Goal: Task Accomplishment & Management: Complete application form

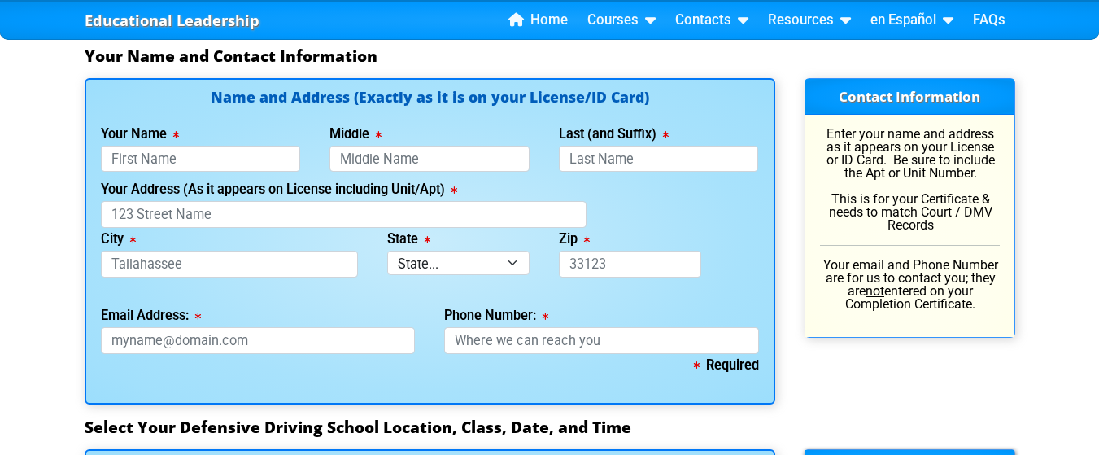
scroll to position [1175, 0]
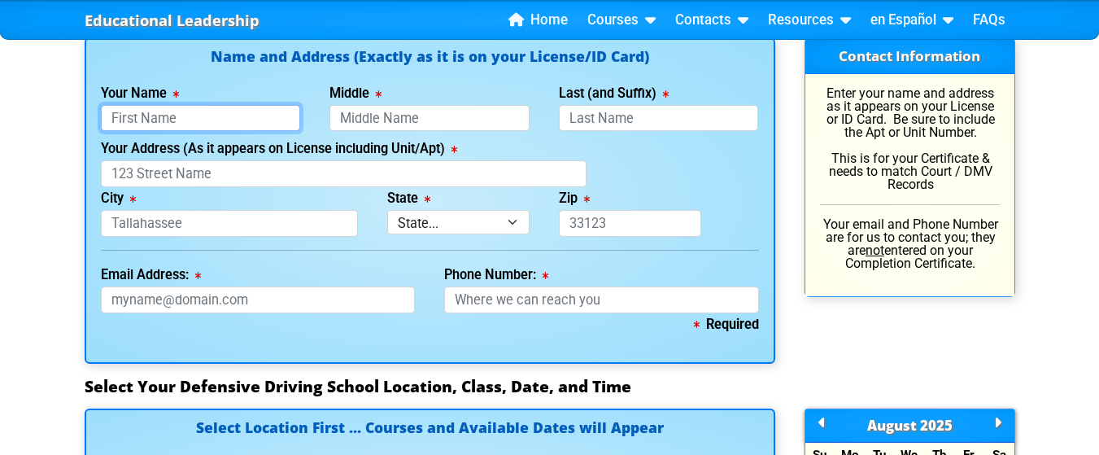
click at [177, 111] on input "Your Name" at bounding box center [201, 118] width 200 height 27
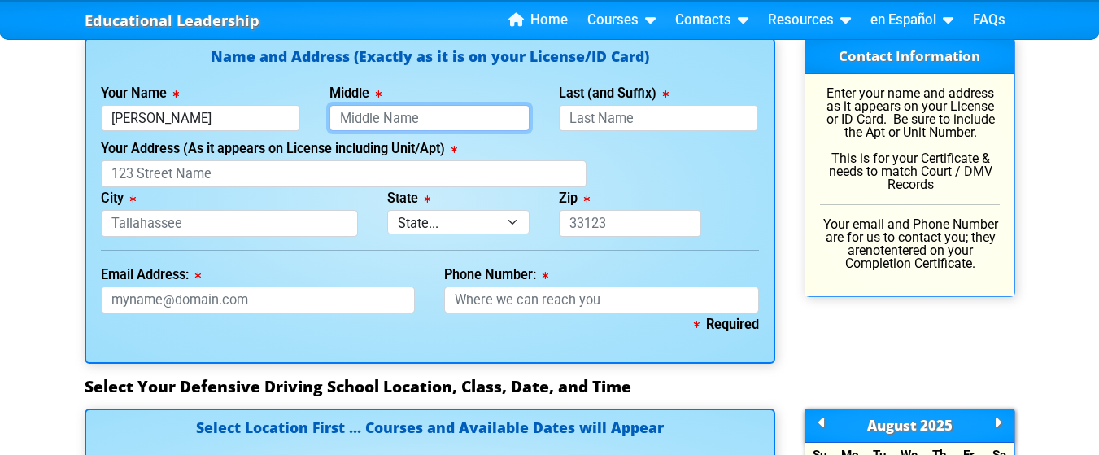
type input "[PERSON_NAME]"
click at [362, 116] on input "Middle" at bounding box center [429, 118] width 200 height 27
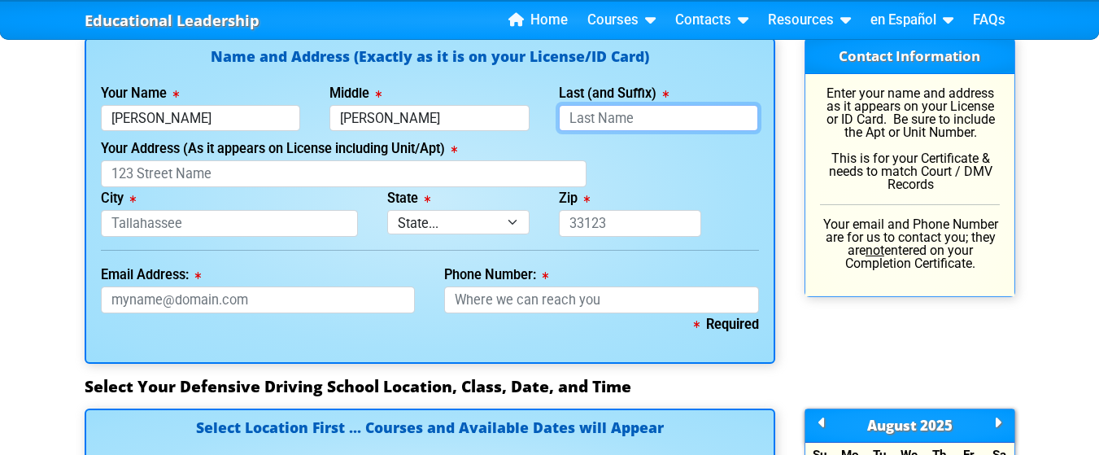
type input "[PERSON_NAME]"
click at [588, 111] on input "Last (and Suffix)" at bounding box center [659, 118] width 200 height 27
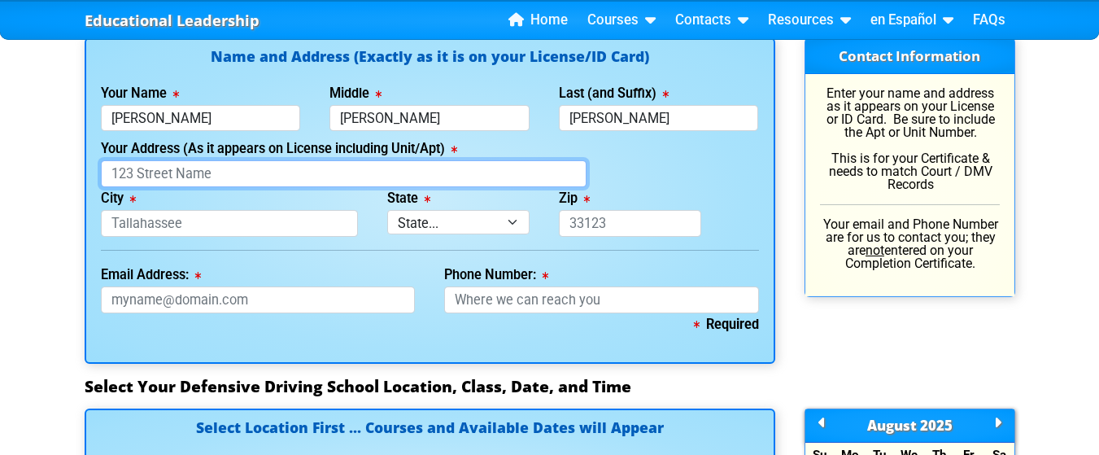
type input "[PERSON_NAME]"
click at [183, 177] on input "Your Address (As it appears on License including Unit/Apt)" at bounding box center [344, 173] width 486 height 27
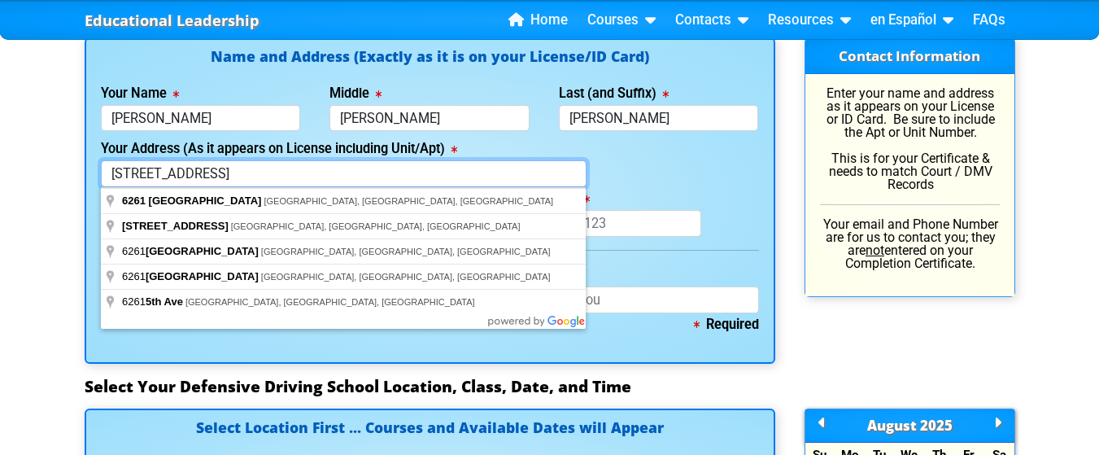
type input "[STREET_ADDRESS]"
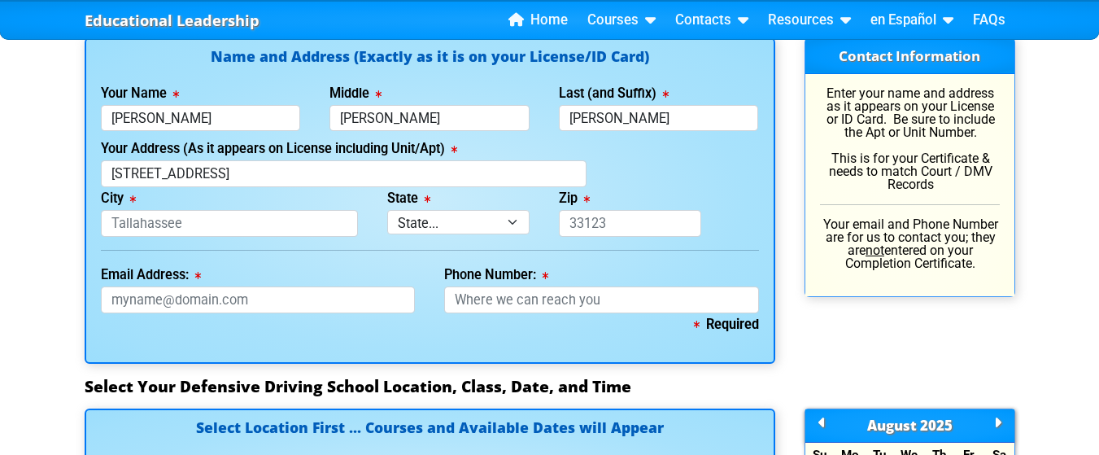
click at [634, 178] on div "Your Address (As it appears on License including Unit/Apt) [STREET_ADDRESS]" at bounding box center [429, 162] width 687 height 50
click at [238, 229] on input "City" at bounding box center [229, 223] width 257 height 27
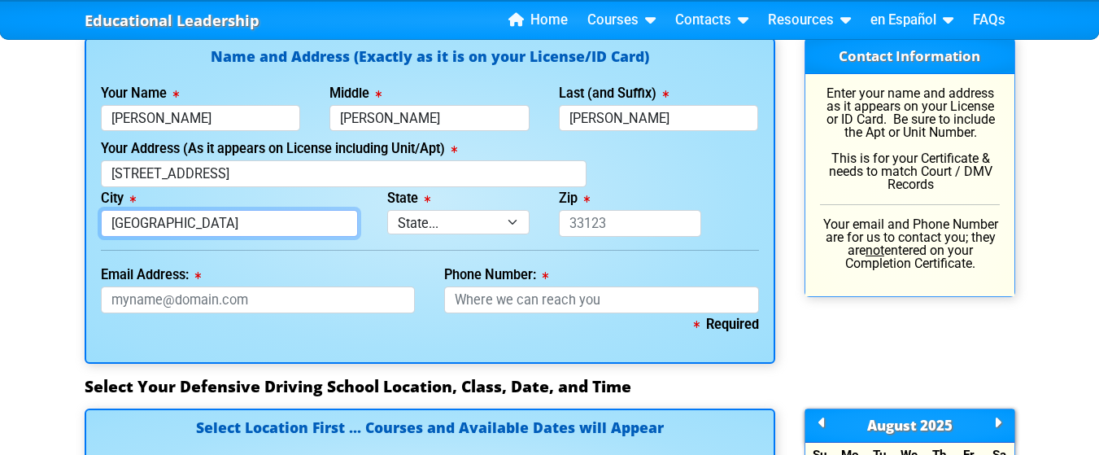
type input "[GEOGRAPHIC_DATA]"
click at [634, 191] on div "Zip This field is required." at bounding box center [630, 212] width 172 height 50
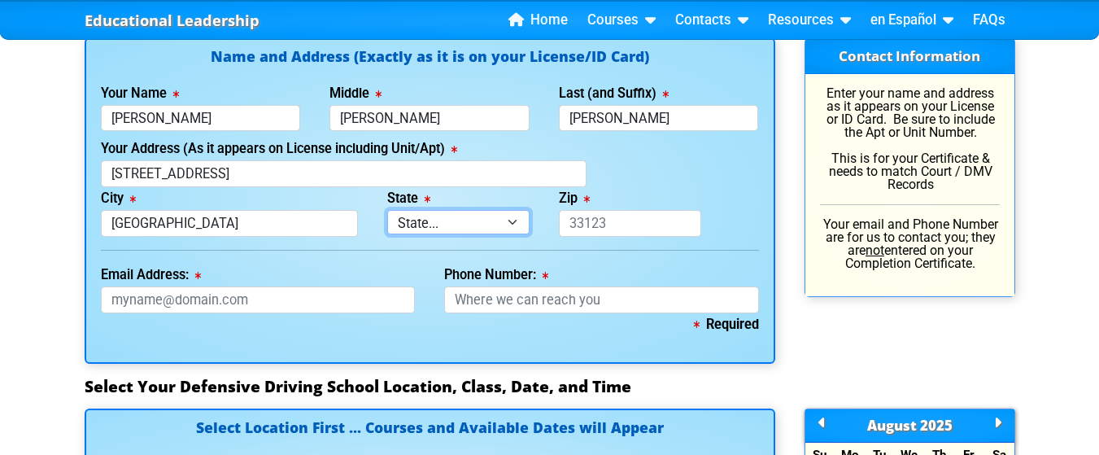
click at [510, 218] on select "State... FL AK AL AR AZ CA CO CT DE GA HI IA ID IL IN KS [GEOGRAPHIC_DATA] LA M…" at bounding box center [458, 222] width 142 height 24
click at [387, 210] on select "State... FL AK AL AR AZ CA CO CT DE GA HI IA ID IL IN KS [GEOGRAPHIC_DATA] LA M…" at bounding box center [458, 222] width 142 height 24
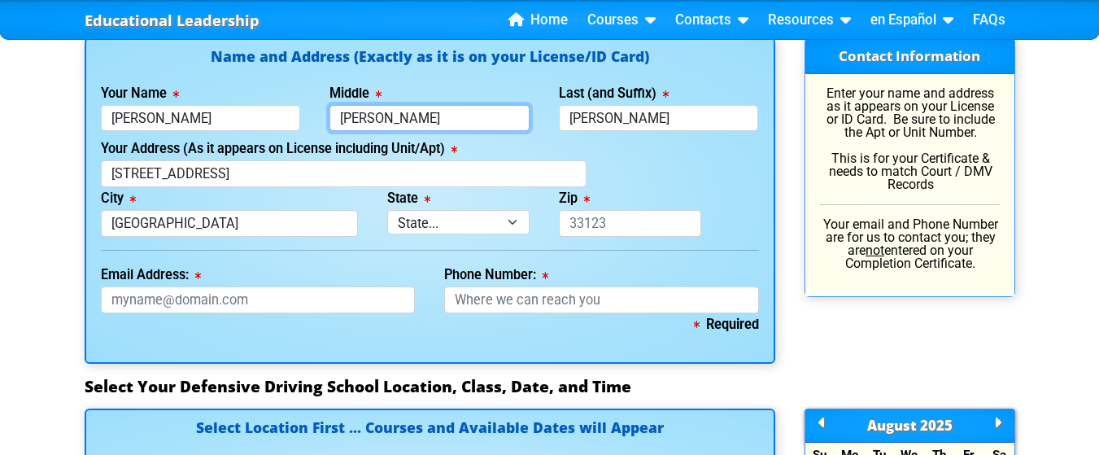
click at [494, 124] on input "[PERSON_NAME]" at bounding box center [429, 118] width 200 height 27
click at [513, 192] on div "State State... FL AK AL AR AZ CA CO CT DE GA HI IA ID IL IN KS [GEOGRAPHIC_DATA…" at bounding box center [459, 212] width 172 height 50
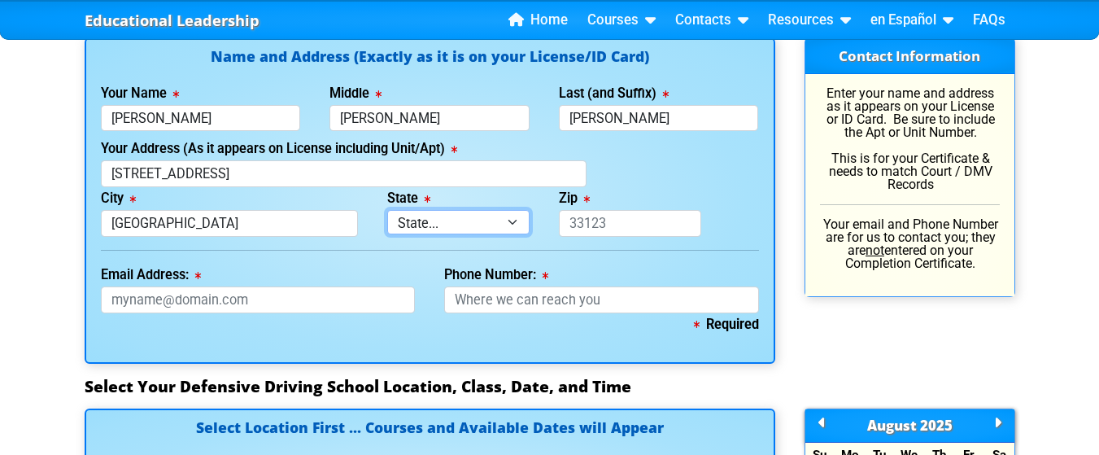
click at [514, 223] on select "State... FL AK AL AR AZ CA CO CT DE GA HI IA ID IL IN KS [GEOGRAPHIC_DATA] LA M…" at bounding box center [458, 222] width 142 height 24
select select "{"fullName":"[US_STATE]","abbreviation":"FL","uniqueId":"1d559909-6cf0-4a4d-848…"
click at [387, 210] on select "State... FL AK AL AR AZ CA CO CT DE GA HI IA ID IL IN KS [GEOGRAPHIC_DATA] LA M…" at bounding box center [458, 222] width 142 height 24
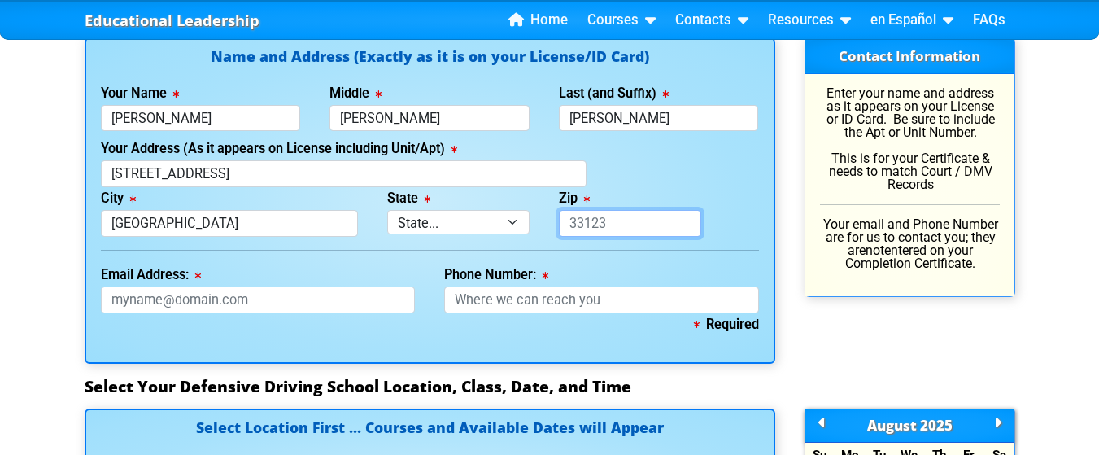
drag, startPoint x: 630, startPoint y: 220, endPoint x: 515, endPoint y: 194, distance: 117.6
click at [515, 194] on div "City [GEOGRAPHIC_DATA] State State... FL AK AL AR AZ CA CO CT DE GA HI IA ID IL…" at bounding box center [429, 212] width 687 height 50
type input "33710"
click at [665, 151] on div "Your Address (As it appears on License including Unit/Apt) [STREET_ADDRESS]" at bounding box center [429, 162] width 687 height 50
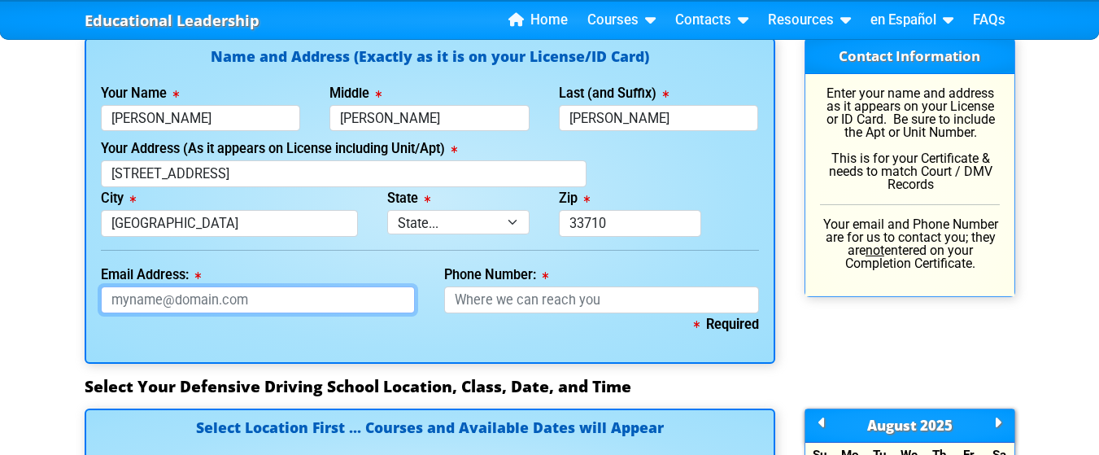
click at [273, 307] on input "Email Address:" at bounding box center [258, 299] width 315 height 27
type input "[EMAIL_ADDRESS][DOMAIN_NAME]"
type input "[PHONE_NUMBER]"
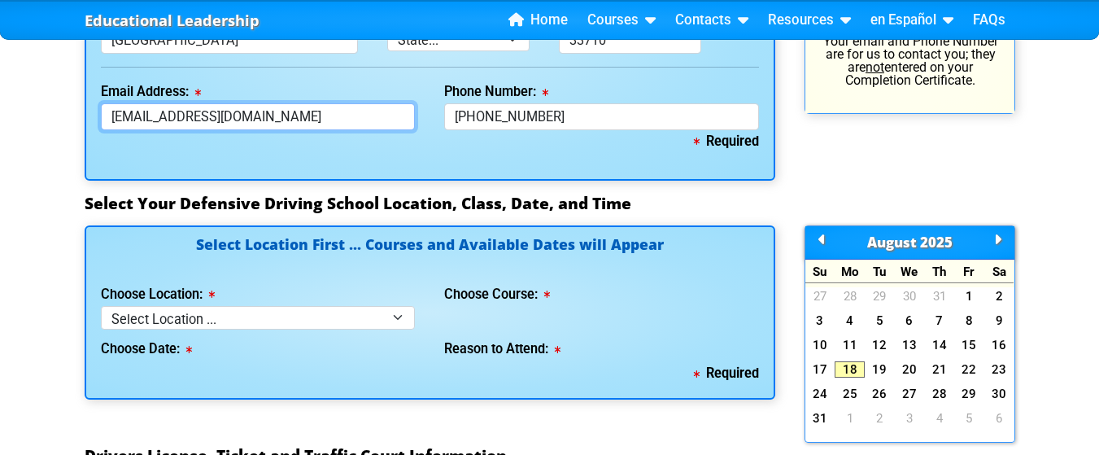
scroll to position [1346, 0]
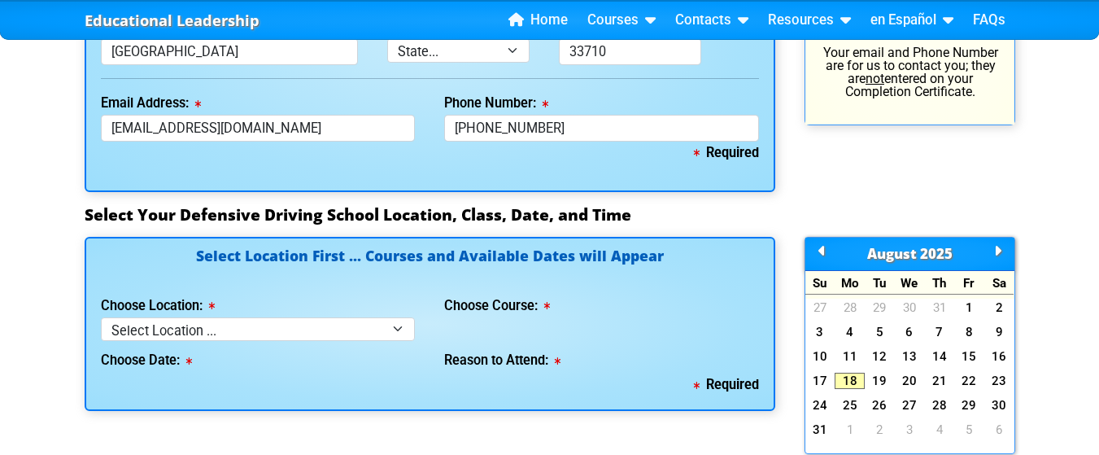
click at [1041, 181] on div "Educational Leadership Home Courses Certified Defensive Driving Courses 4-Hour …" at bounding box center [549, 179] width 1099 height 3051
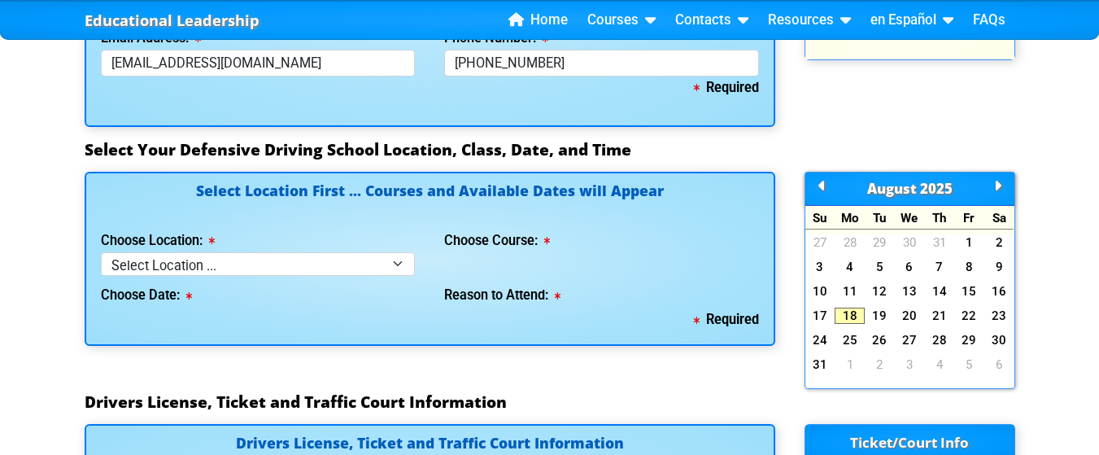
scroll to position [1444, 0]
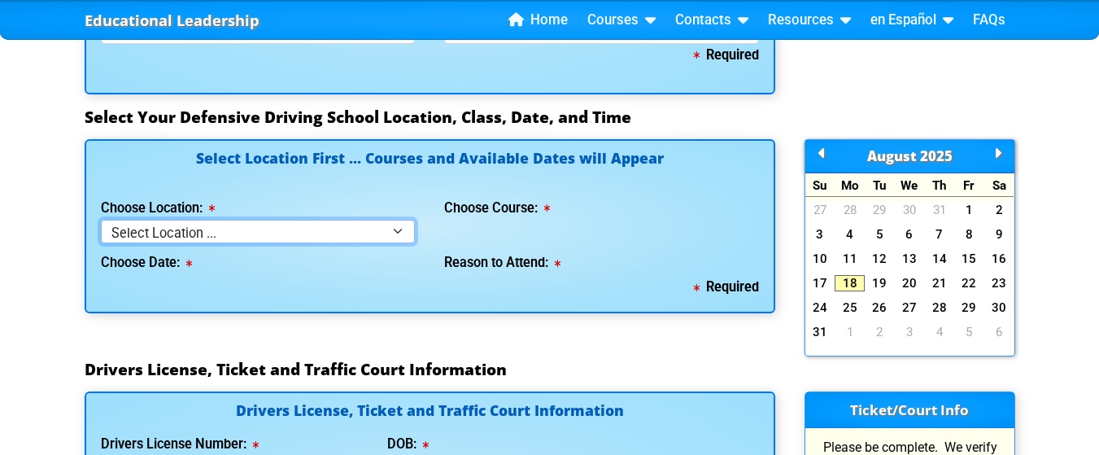
click at [396, 230] on select "Select Location ... Tampa Orlando Kissimmee [GEOGRAPHIC_DATA] - en español [GEO…" at bounding box center [258, 232] width 315 height 24
select select "2"
click at [101, 220] on select "Select Location ... Tampa Orlando Kissimmee [GEOGRAPHIC_DATA] - en español [GEO…" at bounding box center [258, 232] width 315 height 24
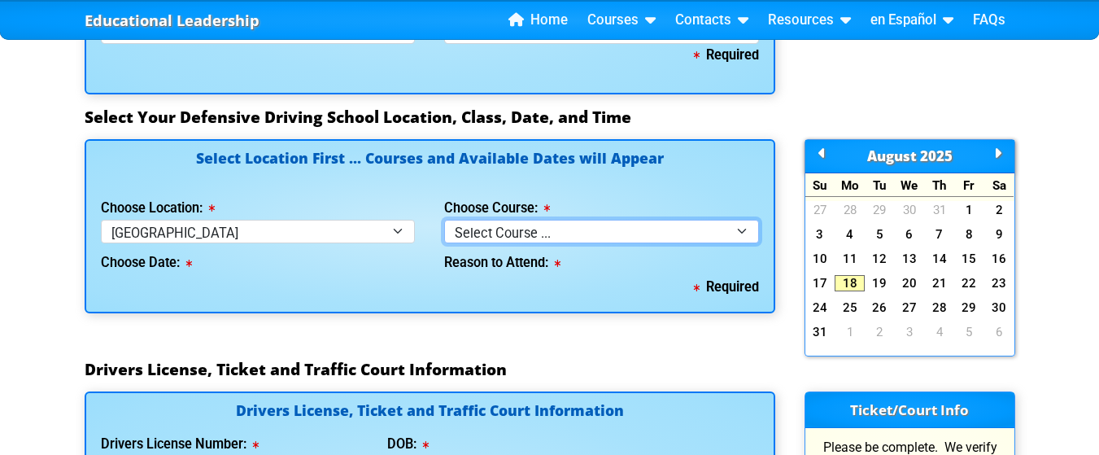
click at [740, 229] on select "Select Course ... 4 Hour BDI Class (Basic Course & TCAC) 4 Hour Under 25 Class …" at bounding box center [601, 232] width 315 height 24
select select "6"
click at [444, 220] on select "Select Course ... 4 Hour BDI Class (Basic Course & TCAC) 4 Hour Under 25 Class …" at bounding box center [601, 232] width 315 height 24
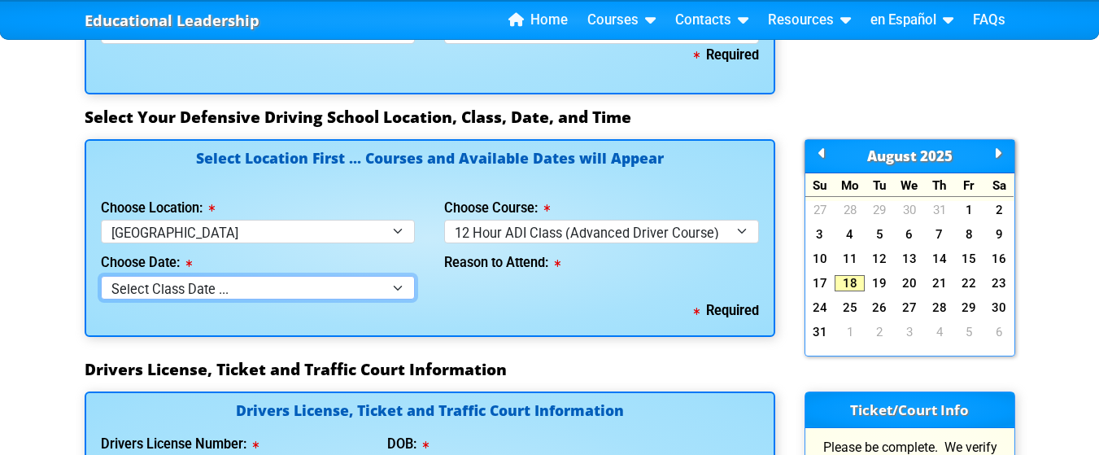
click at [398, 281] on select "Select Class Date ... [DATE] -- ([DATE] from 8:30am-8:30pm) [DATE] -- ([DATE] f…" at bounding box center [258, 288] width 315 height 24
select select "[DATE], 7"
click at [101, 276] on select "Select Class Date ... [DATE] -- ([DATE] from 8:30am-8:30pm) [DATE] -- ([DATE] f…" at bounding box center [258, 288] width 315 height 24
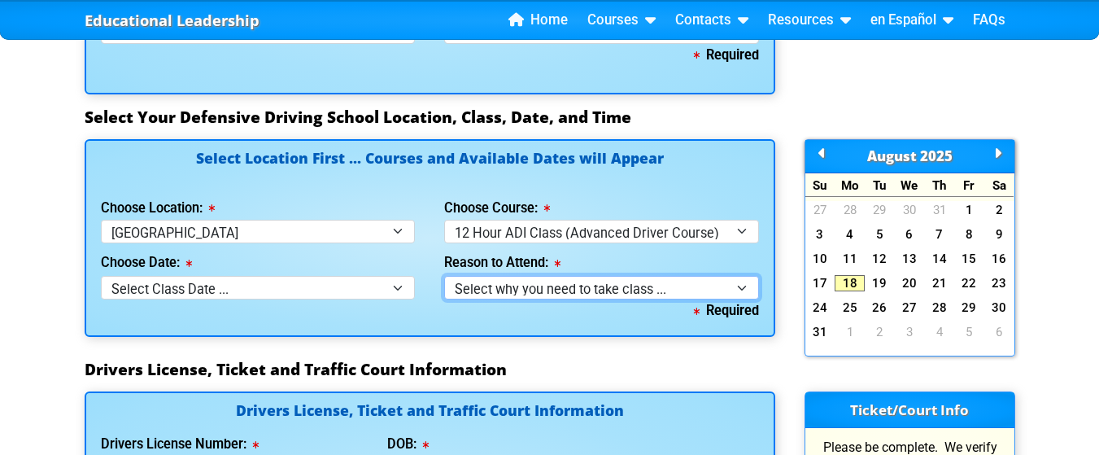
click at [742, 287] on select "Select why you need to take class ... Court Ordered by a Judge - 12 Hour Advanc…" at bounding box center [601, 288] width 315 height 24
select select "12 Hour ADI - Court Ordered"
click at [444, 276] on select "Select why you need to take class ... Court Ordered by a Judge - 12 Hour Advanc…" at bounding box center [601, 288] width 315 height 24
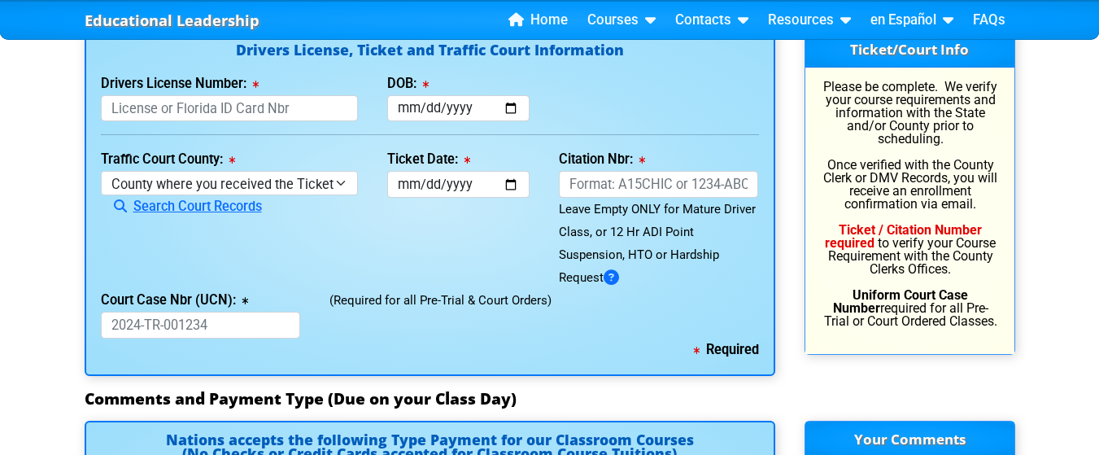
scroll to position [1810, 0]
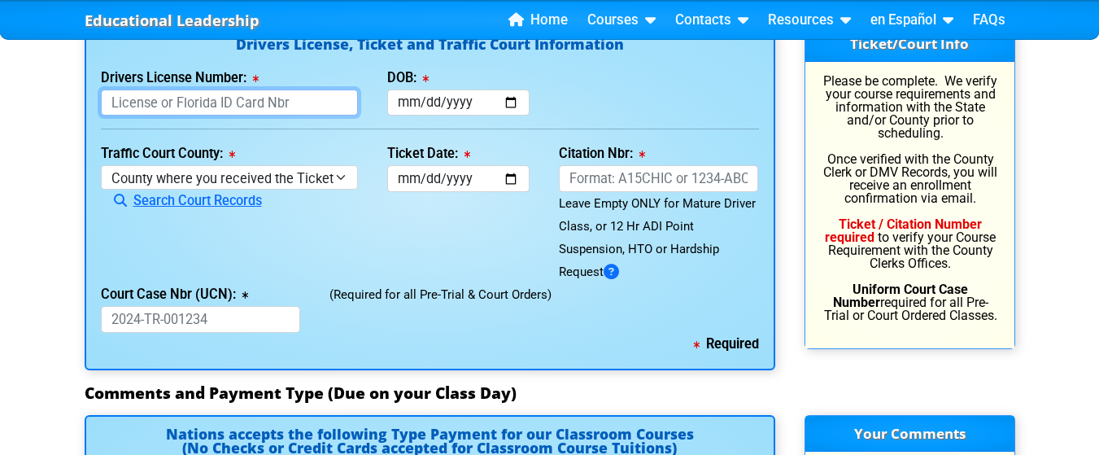
click at [181, 102] on input "Drivers License Number:" at bounding box center [229, 102] width 257 height 27
click at [146, 100] on input "M398145610000" at bounding box center [229, 102] width 257 height 27
click at [167, 103] on input "M398-145610000" at bounding box center [229, 102] width 257 height 27
click at [170, 103] on input "M398-145610000" at bounding box center [229, 102] width 257 height 27
click at [188, 100] on input "M398-145-610000" at bounding box center [229, 102] width 257 height 27
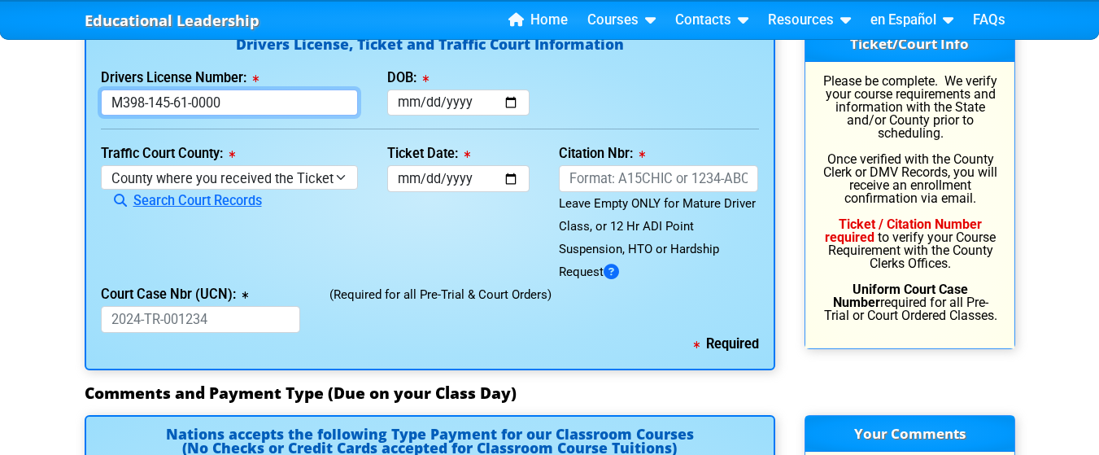
click at [217, 102] on input "M398-145-61-0000" at bounding box center [229, 102] width 257 height 27
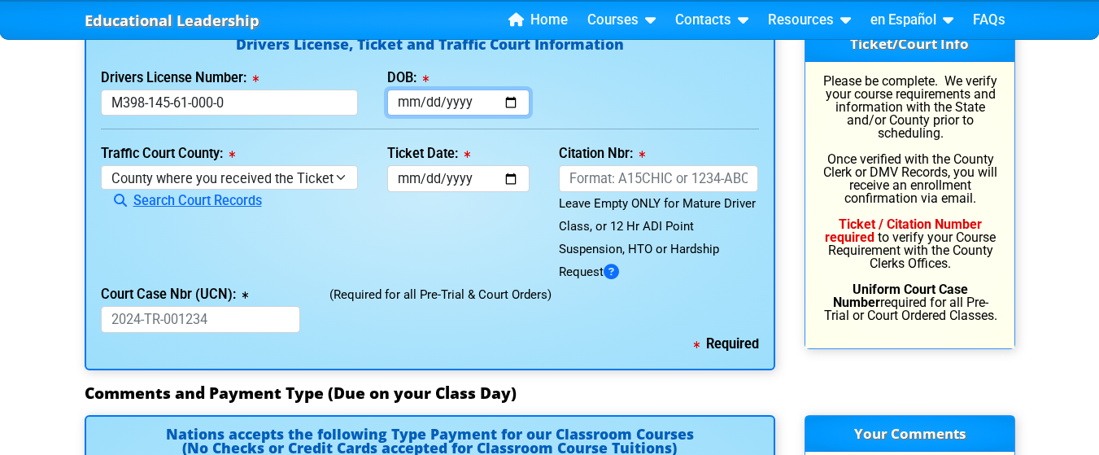
type input "M398145610000"
click at [460, 105] on input "DOB:" at bounding box center [458, 102] width 142 height 27
click at [416, 98] on input "DOB:" at bounding box center [458, 102] width 142 height 27
type input "[DATE]"
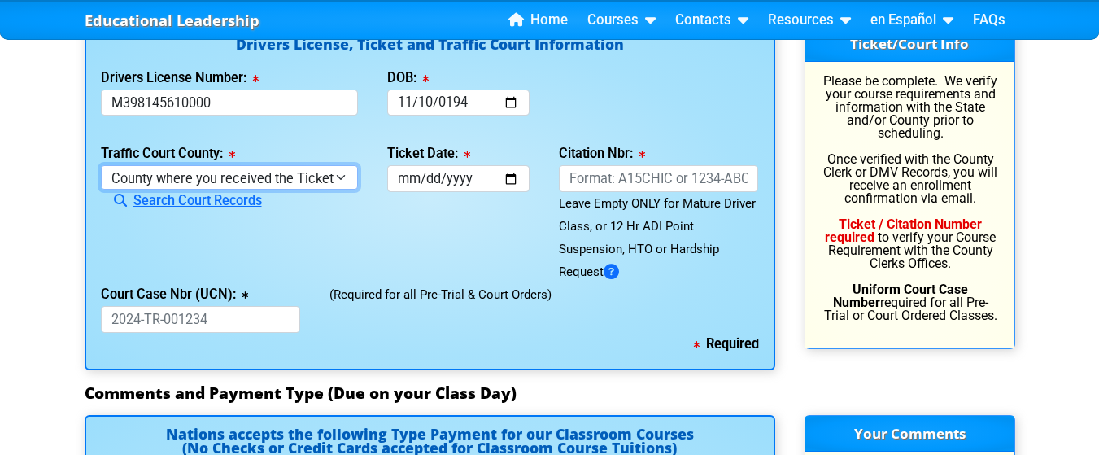
click at [340, 174] on select "County where you received the Ticket Out of State Out of State - [US_STATE] Out…" at bounding box center [229, 177] width 257 height 24
select select "{"countyName":"Brevard","state":"[US_STATE]","uniqueId":"0bcd7ea2-2a4c-4709-b9b…"
click at [101, 165] on select "County where you received the Ticket Out of State Out of State - [US_STATE] Out…" at bounding box center [229, 177] width 257 height 24
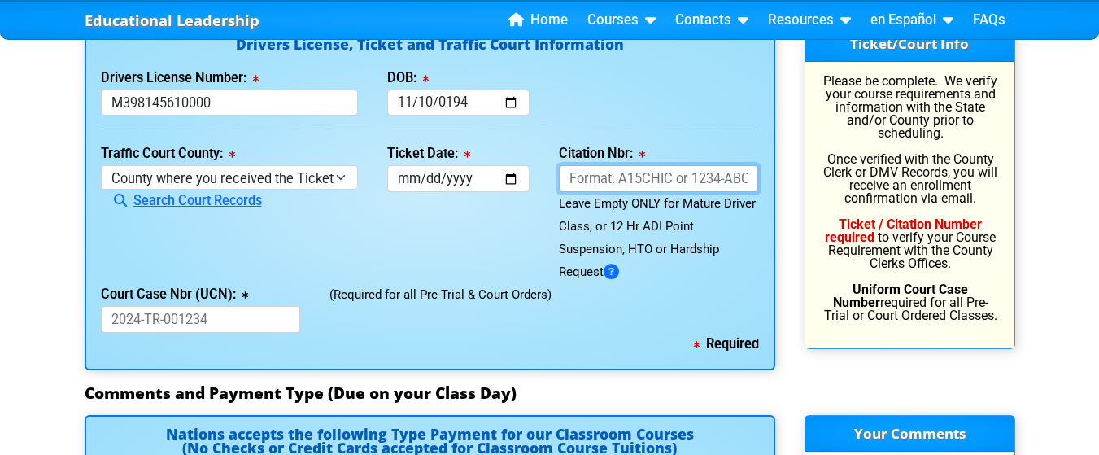
click at [615, 182] on input "Citation Nbr:" at bounding box center [659, 178] width 200 height 27
click at [615, 177] on input "Citation Nbr:" at bounding box center [659, 178] width 200 height 27
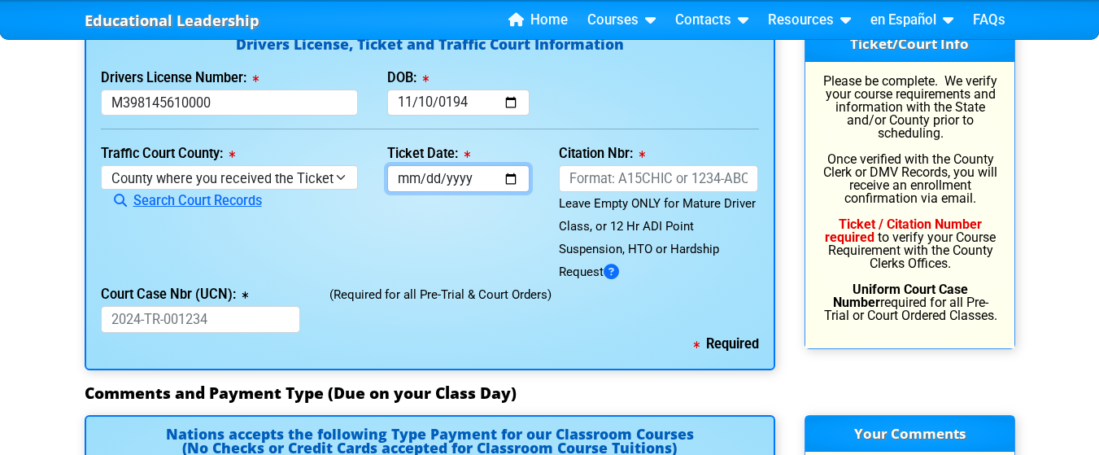
click at [472, 180] on input "Ticket Date:" at bounding box center [458, 178] width 142 height 27
type input "[DATE]"
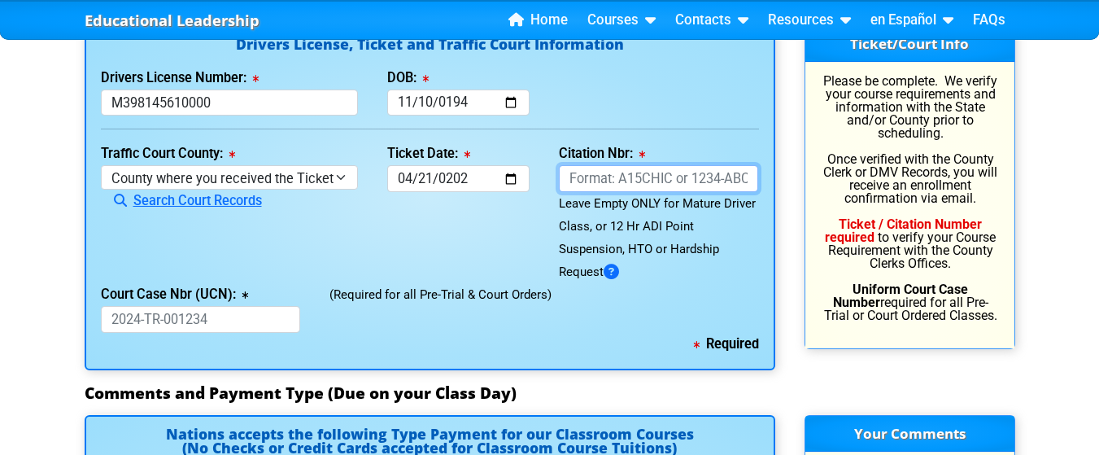
click at [607, 178] on input "Citation Nbr:" at bounding box center [659, 178] width 200 height 27
type input "AL6MOXE"
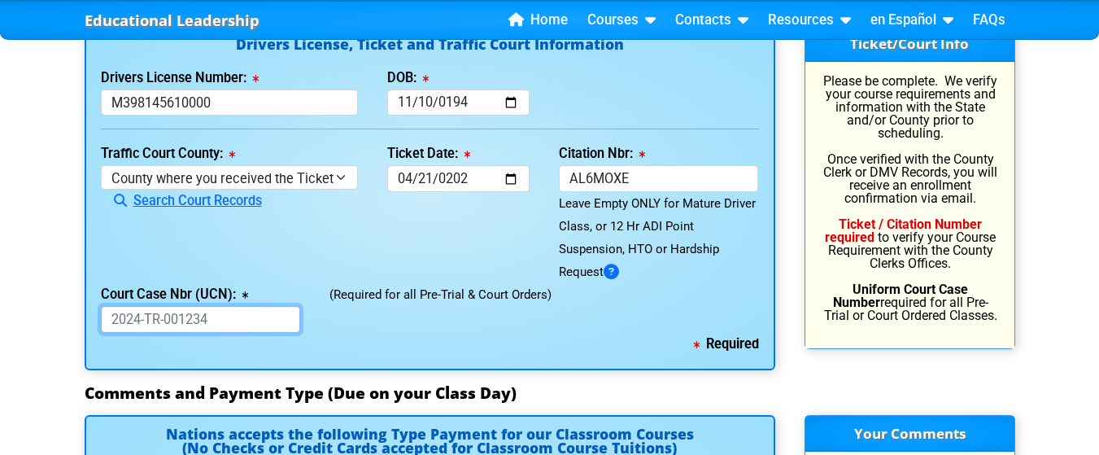
click at [194, 318] on input "Court Case Nbr (UCN):" at bounding box center [201, 319] width 200 height 27
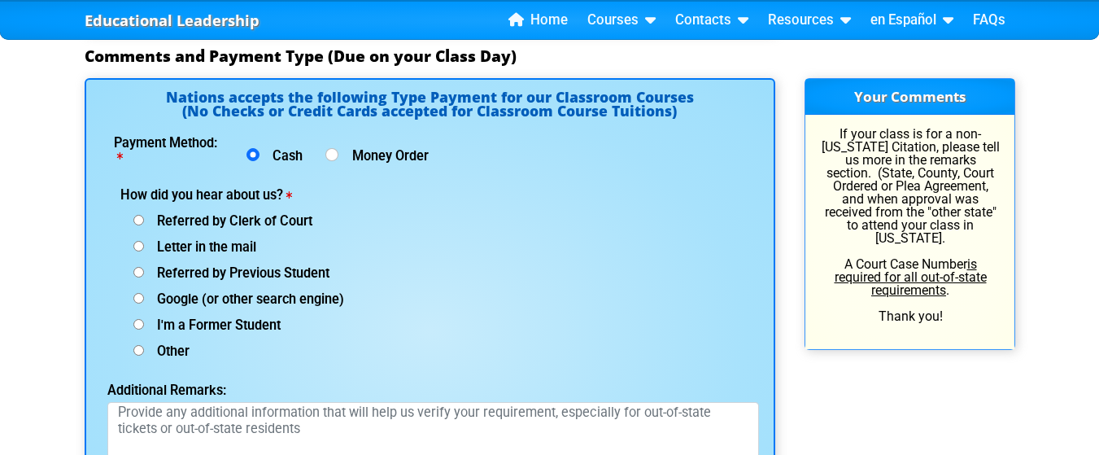
scroll to position [2158, 0]
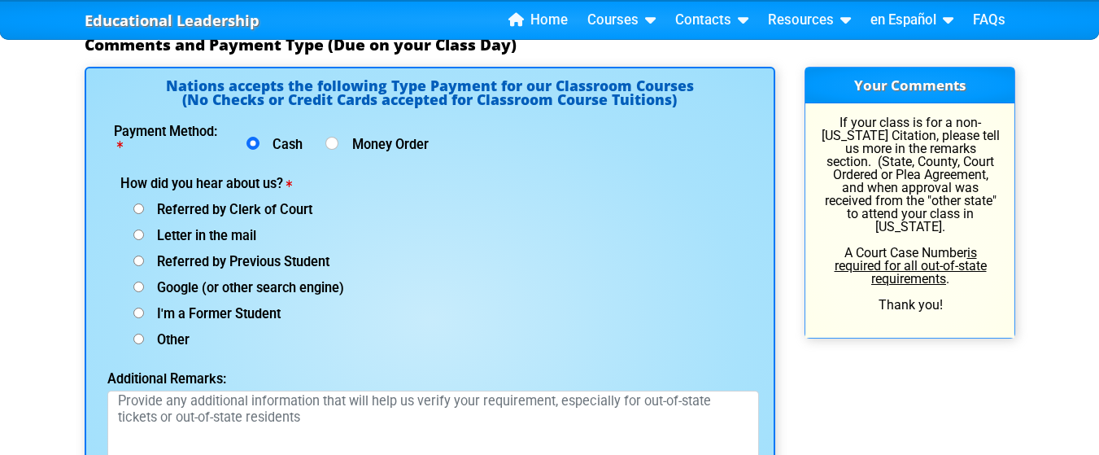
type input "2025-TR-015344-AX"
click at [141, 214] on input "Letter in the mail" at bounding box center [138, 208] width 11 height 11
radio input "true"
click at [252, 142] on input "Cash" at bounding box center [252, 143] width 13 height 13
click at [142, 214] on input "Referred by Previous Student" at bounding box center [138, 208] width 11 height 11
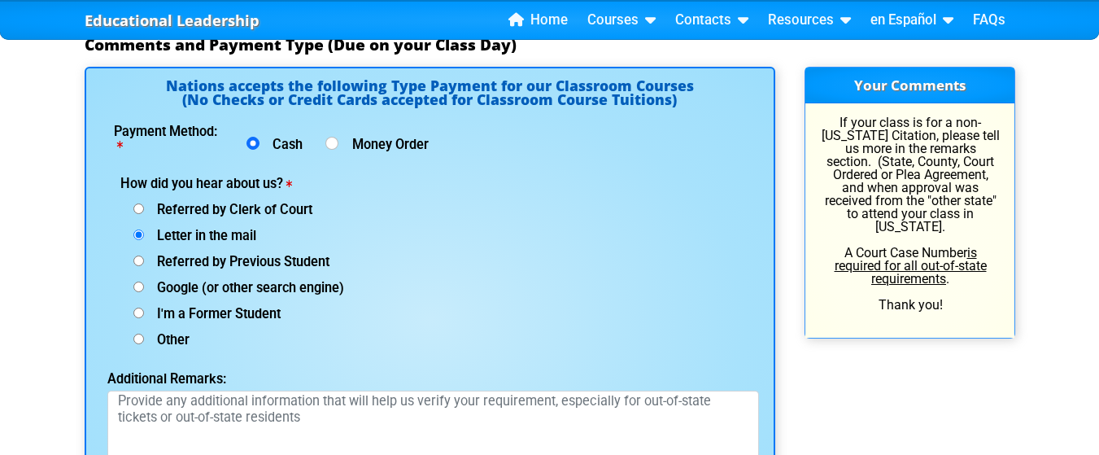
radio input "true"
click at [140, 214] on input "Letter in the mail" at bounding box center [138, 208] width 11 height 11
radio input "true"
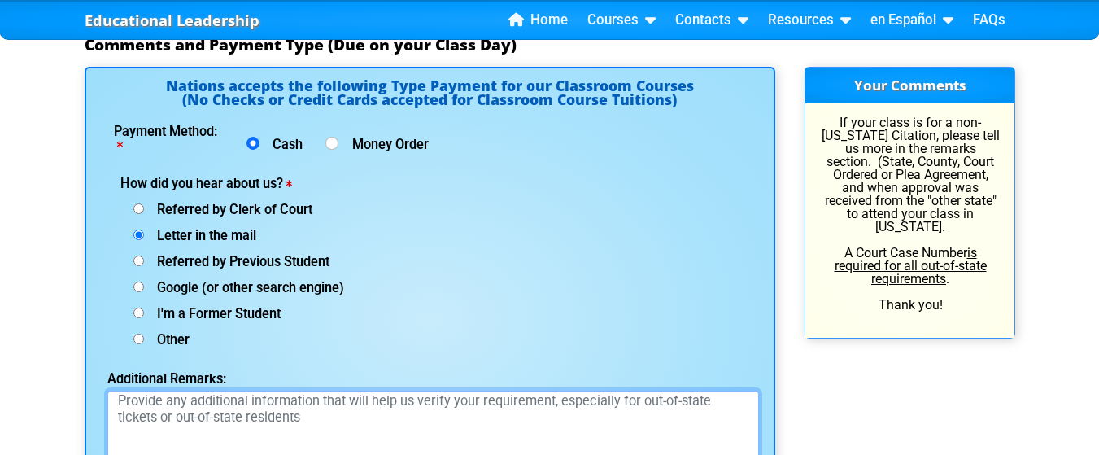
click at [325, 412] on textarea "Additional Remarks:" at bounding box center [433, 451] width 652 height 122
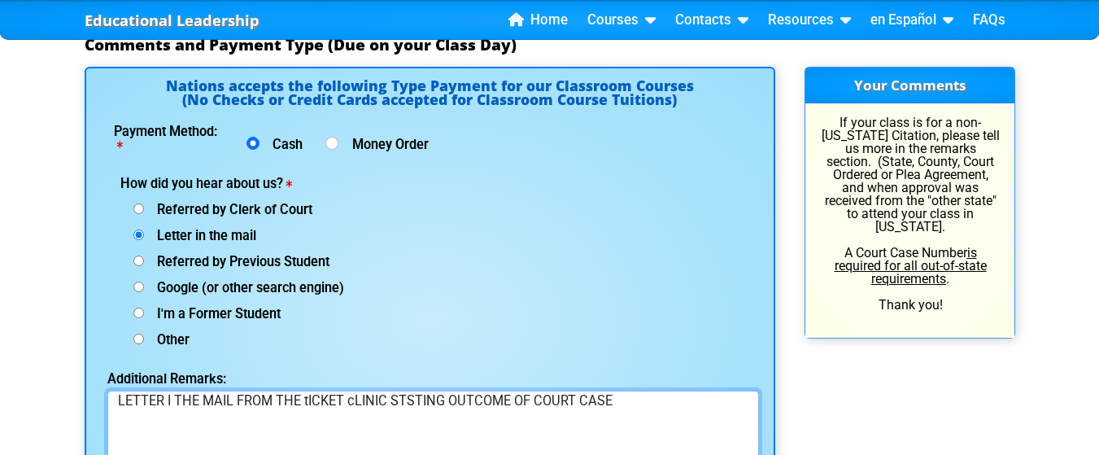
click at [171, 399] on textarea "LETTER I THE MAIL FROM THE tICKET cLINIC STSTING OUTCOME OF COURT CASE" at bounding box center [433, 451] width 652 height 122
click at [318, 398] on textarea "LETTER IN THE MAIL FROM THE tICKET cLINIC STSTING OUTCOME OF COURT CASE" at bounding box center [433, 451] width 652 height 122
click at [366, 402] on textarea "LETTER IN THE MAIL FROM THE TICKET cLINIC STSTING OUTCOME OF COURT CASE" at bounding box center [433, 451] width 652 height 122
click at [425, 399] on textarea "LETTER IN THE MAIL FROM THE TICKET CLINIC STSTING OUTCOME OF COURT CASE" at bounding box center [433, 451] width 652 height 122
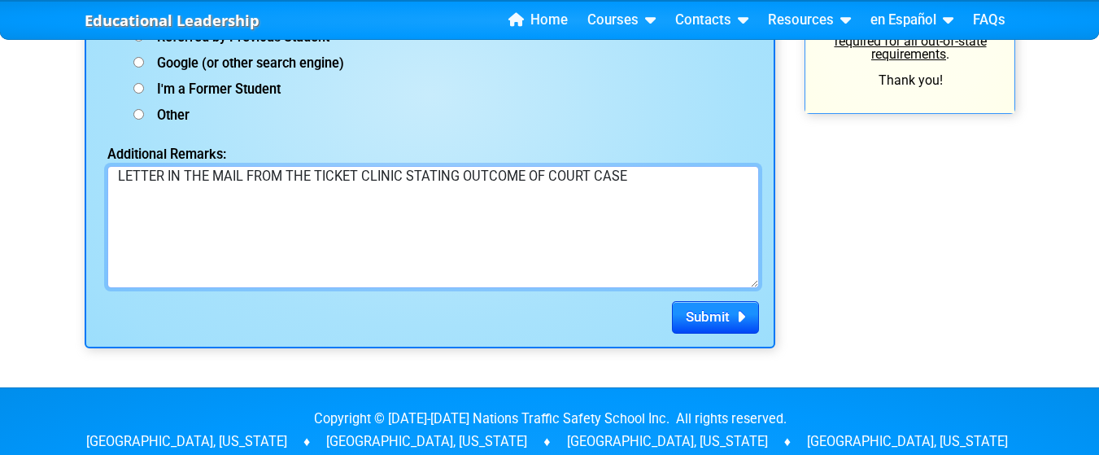
scroll to position [2395, 0]
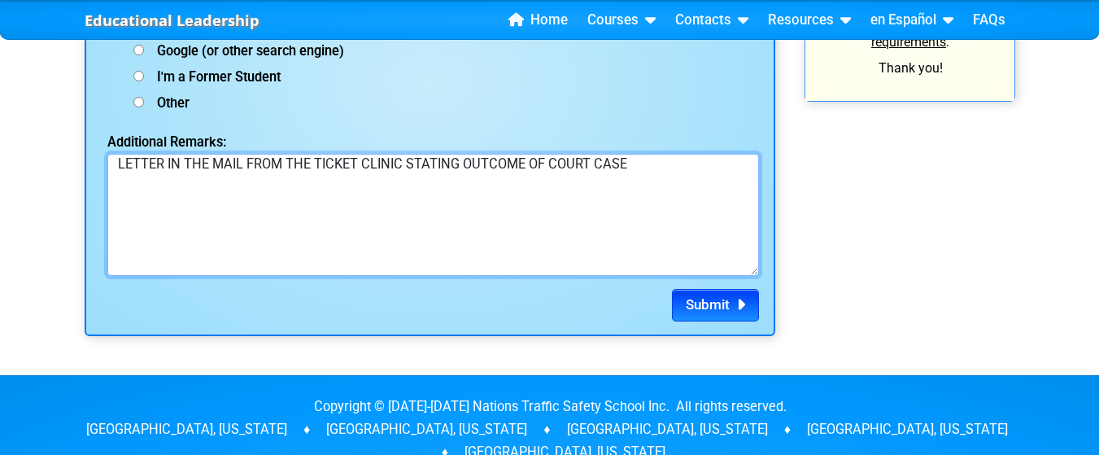
type textarea "LETTER IN THE MAIL FROM THE TICKET CLINIC STATING OUTCOME OF COURT CASE"
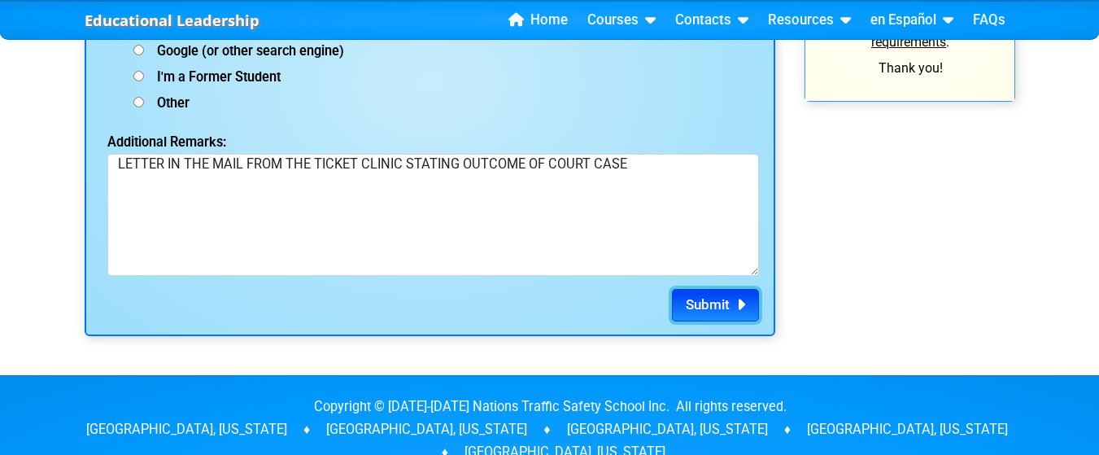
click at [702, 295] on button "Submit" at bounding box center [715, 305] width 87 height 33
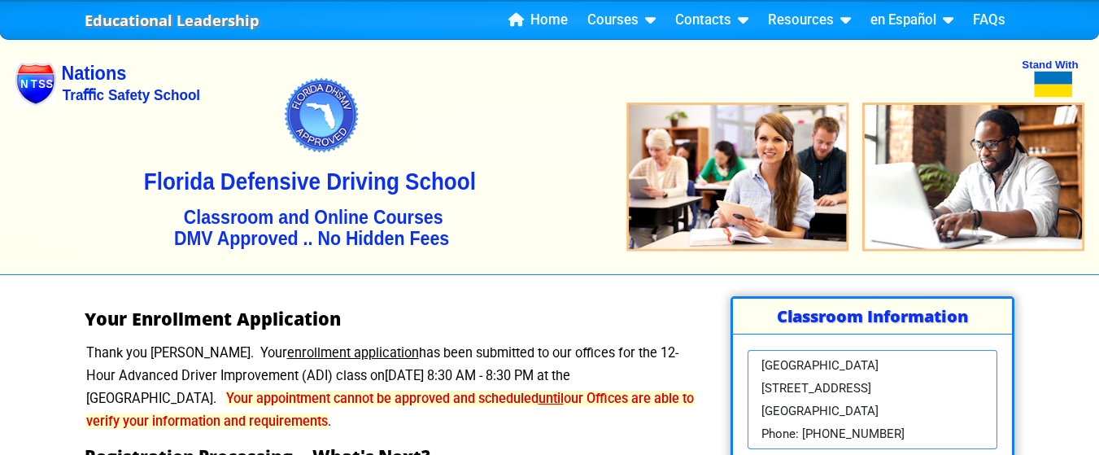
drag, startPoint x: 882, startPoint y: 415, endPoint x: 1110, endPoint y: 434, distance: 229.3
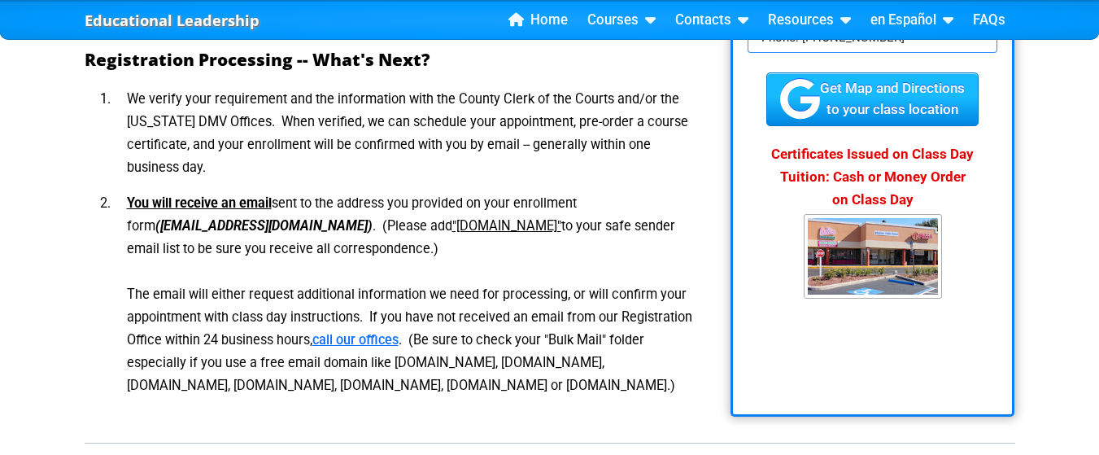
scroll to position [398, 0]
